Goal: Information Seeking & Learning: Learn about a topic

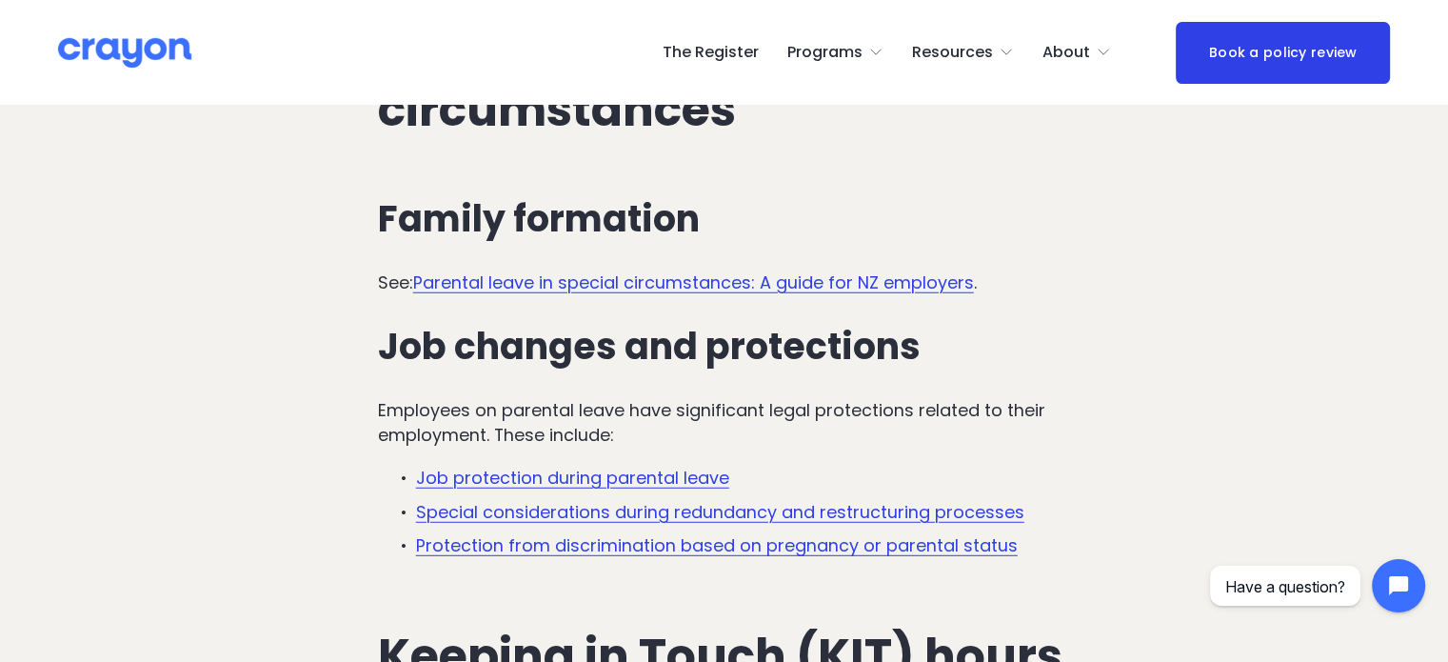
scroll to position [5119, 0]
click at [678, 284] on link "Parental leave in special circumstances: A guide for NZ employers" at bounding box center [693, 281] width 561 height 24
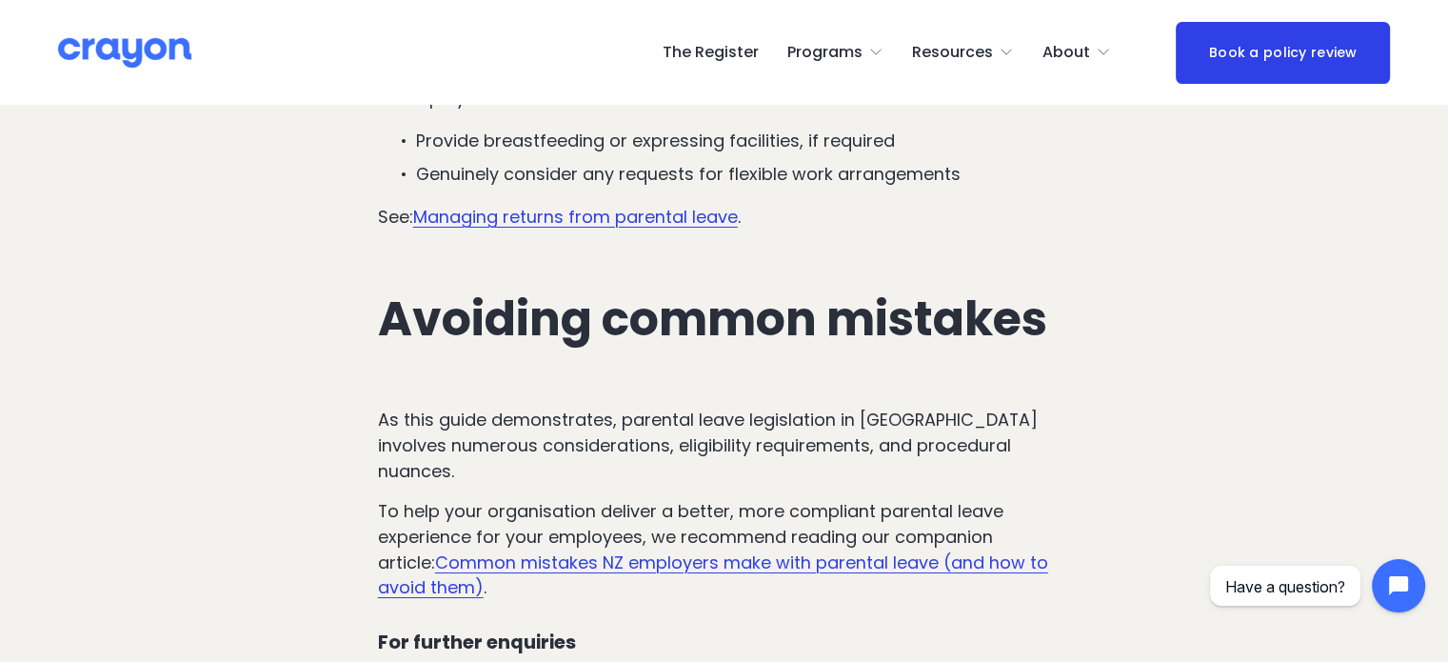
scroll to position [6913, 0]
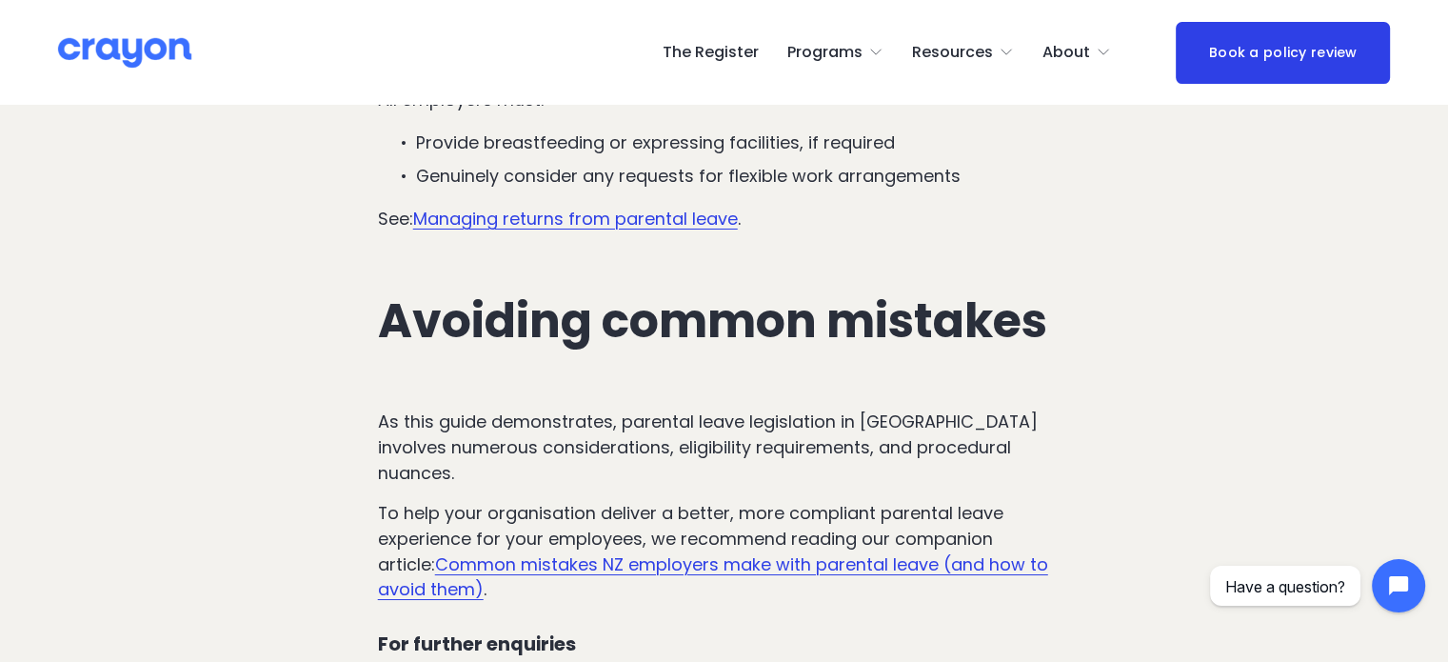
drag, startPoint x: 834, startPoint y: 544, endPoint x: 819, endPoint y: 547, distance: 15.5
click at [819, 552] on link "Common mistakes NZ employers make with parental leave (and how to avoid them)" at bounding box center [713, 577] width 670 height 50
click at [800, 552] on link "Common mistakes NZ employers make with parental leave (and how to avoid them)" at bounding box center [713, 577] width 670 height 50
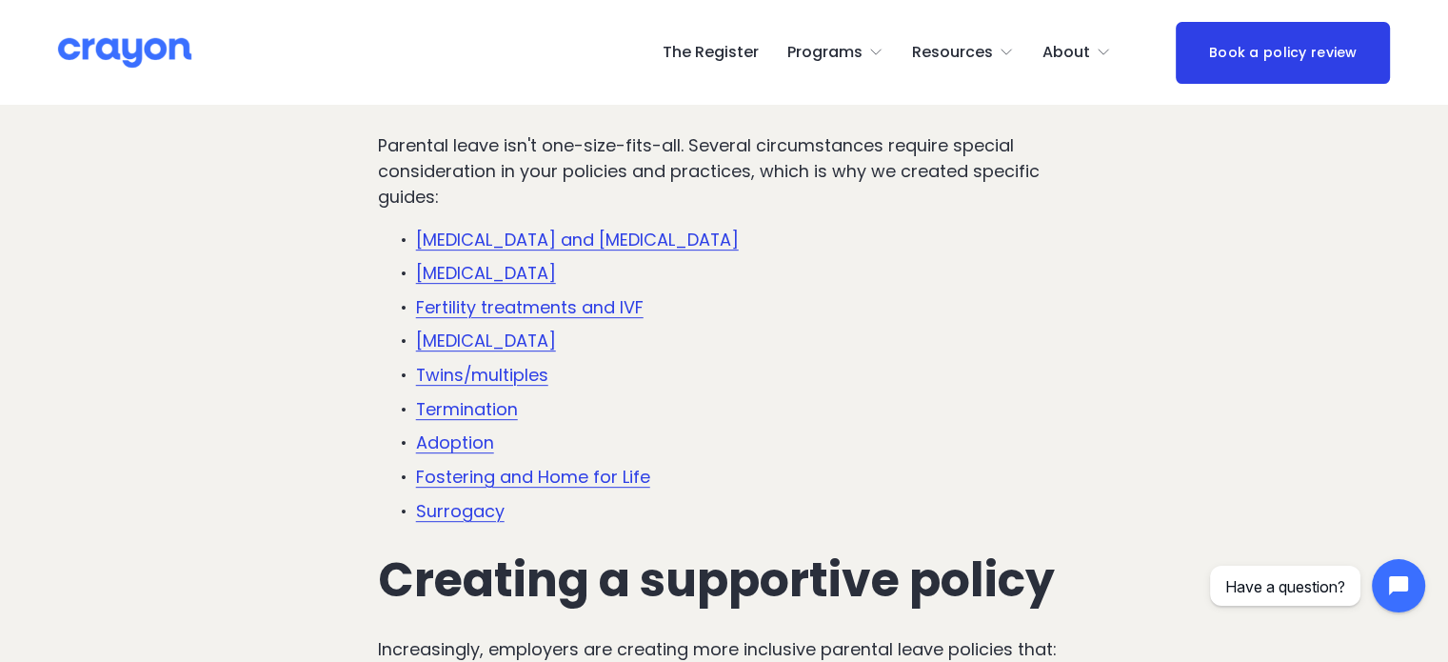
scroll to position [811, 0]
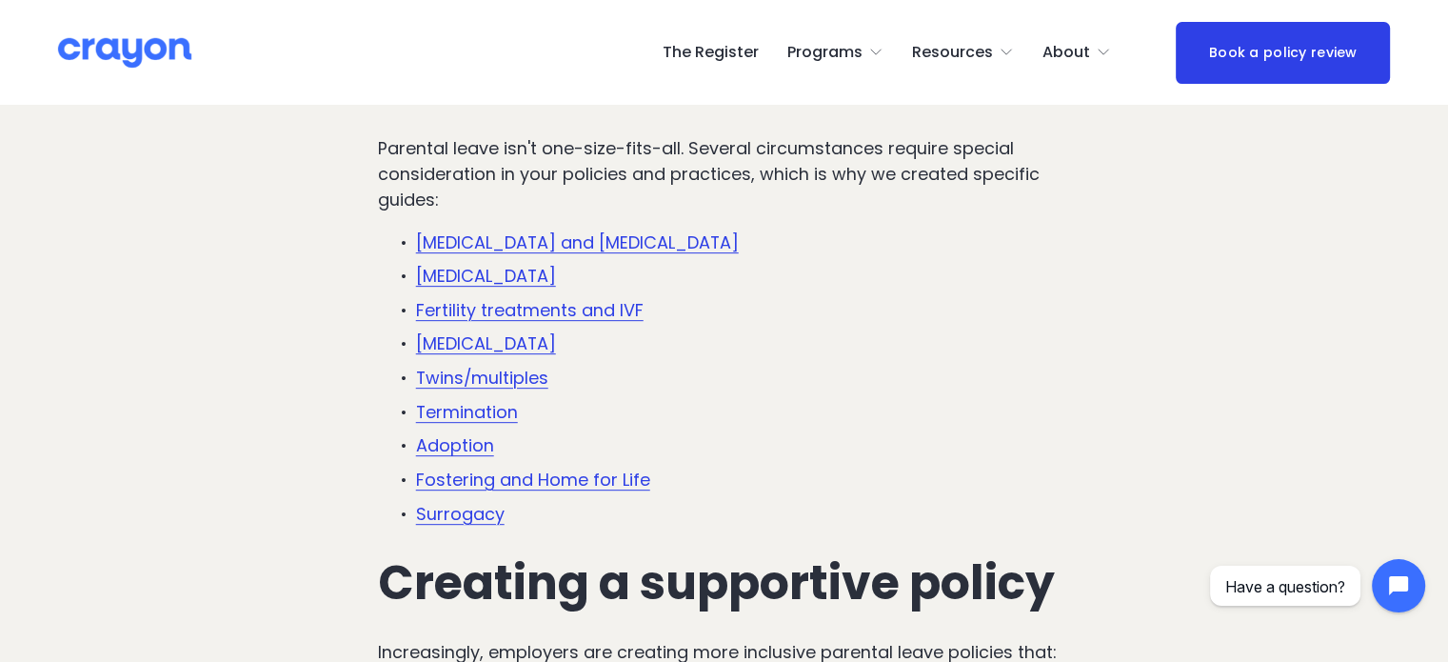
click at [503, 270] on link "Premature birth" at bounding box center [486, 276] width 140 height 24
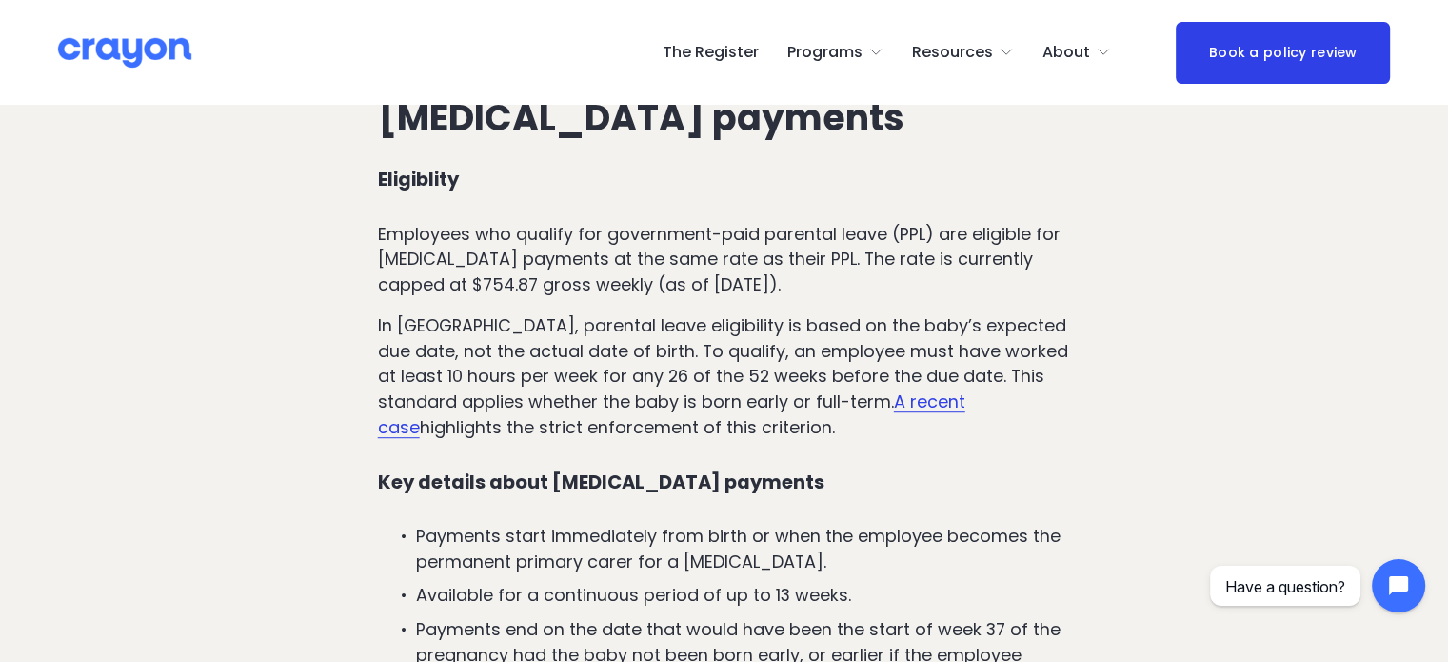
scroll to position [1093, 0]
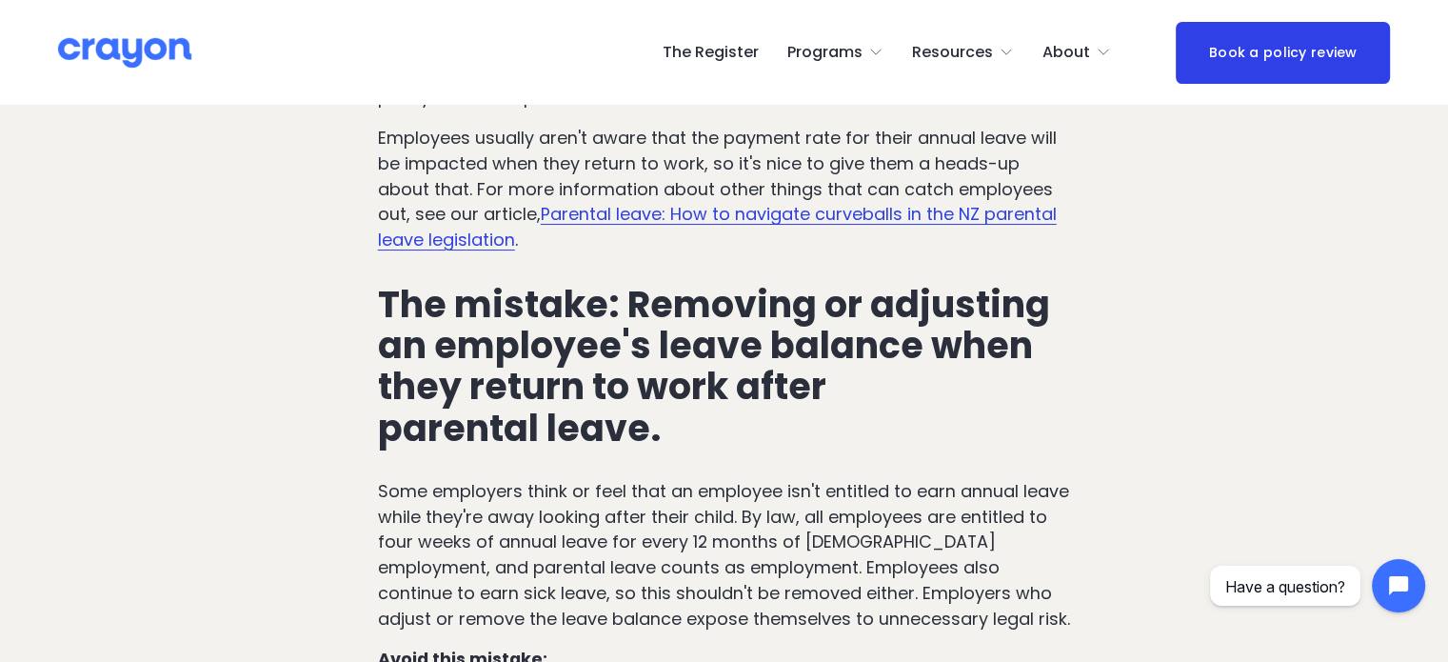
scroll to position [7441, 0]
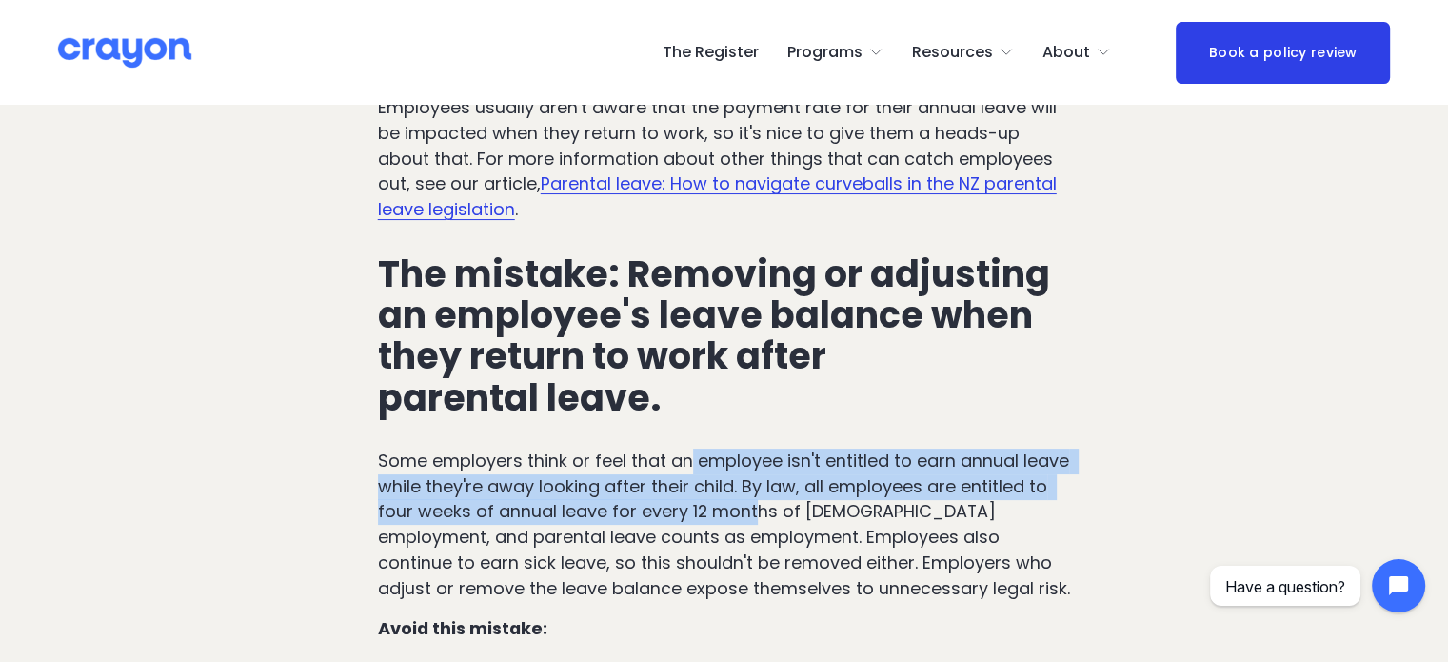
drag, startPoint x: 689, startPoint y: 437, endPoint x: 758, endPoint y: 483, distance: 82.4
click at [758, 483] on p "Some employers think or feel that an employee isn't entitled to earn annual lea…" at bounding box center [724, 525] width 693 height 152
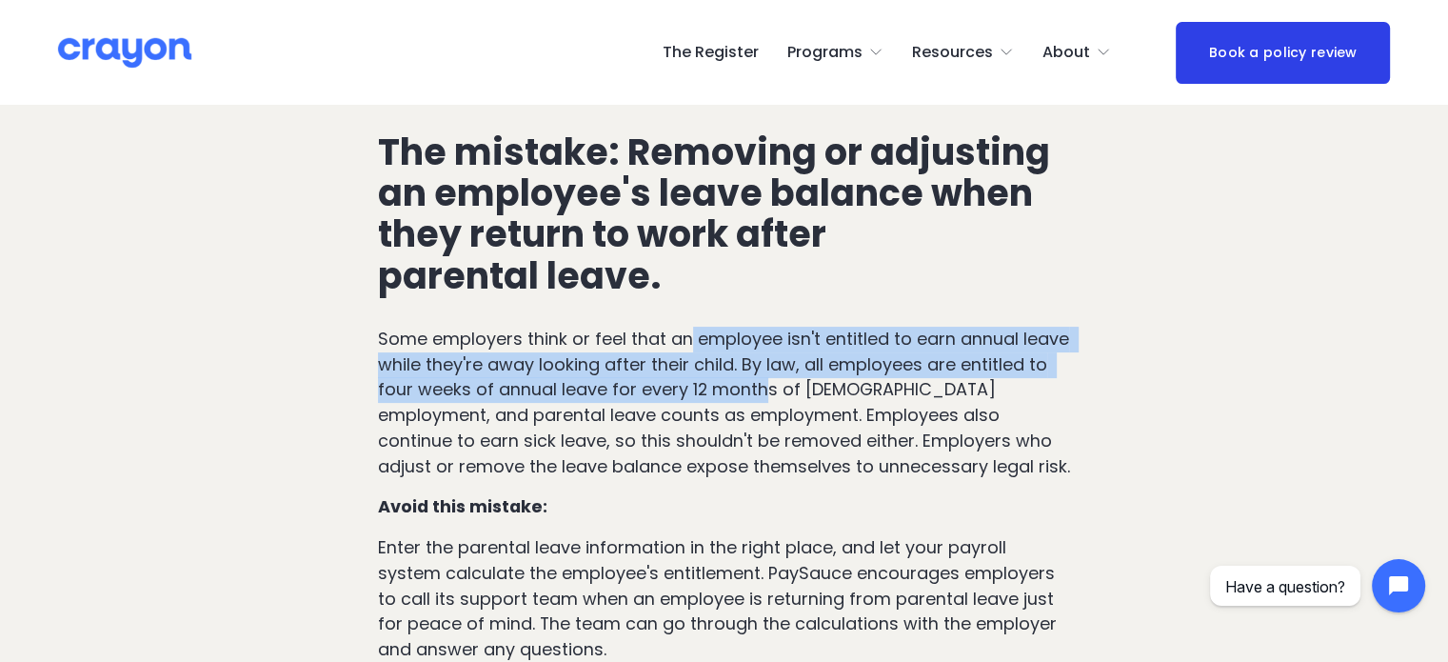
scroll to position [7630, 0]
